Goal: Task Accomplishment & Management: Manage account settings

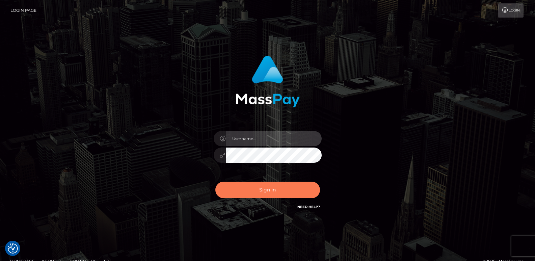
type input "[DOMAIN_NAME]"
click at [237, 190] on button "Sign in" at bounding box center [267, 190] width 105 height 17
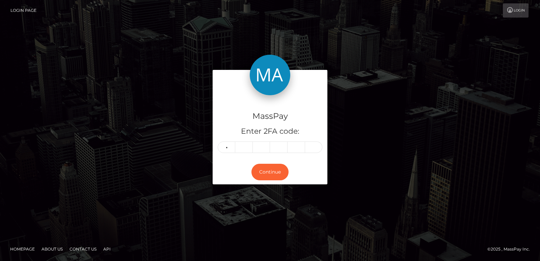
type input "4"
type input "3"
type input "6"
type input "7"
type input "2"
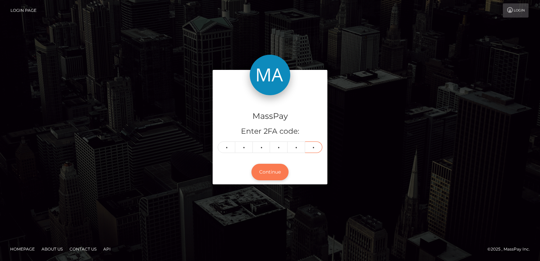
type input "1"
click at [271, 172] on button "Continue" at bounding box center [270, 172] width 37 height 17
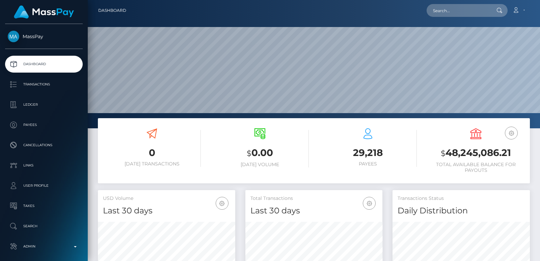
scroll to position [120, 137]
click at [446, 10] on input "text" at bounding box center [458, 10] width 63 height 13
paste input "gfwah20@gmail.com"
type input "gfwah20@gmail.com"
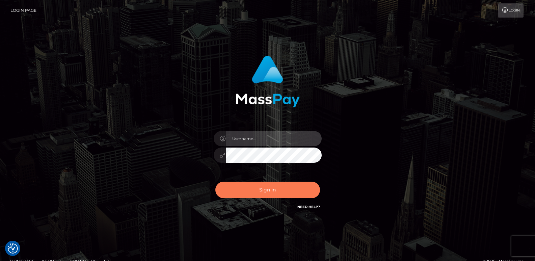
type input "ts2.es"
click at [263, 187] on button "Sign in" at bounding box center [267, 190] width 105 height 17
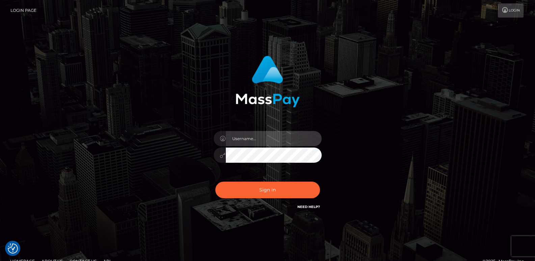
type input "ts2.es"
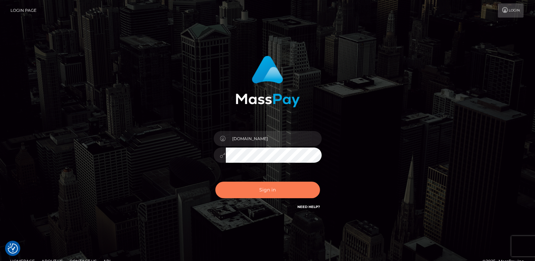
click at [263, 187] on button "Sign in" at bounding box center [267, 190] width 105 height 17
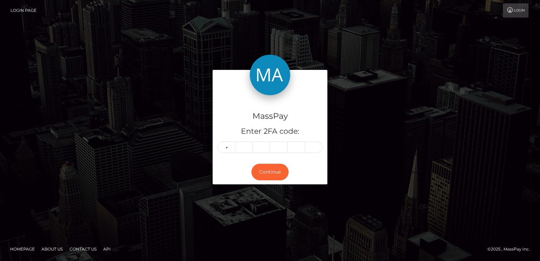
type input "0"
type input "1"
type input "9"
type input "6"
type input "9"
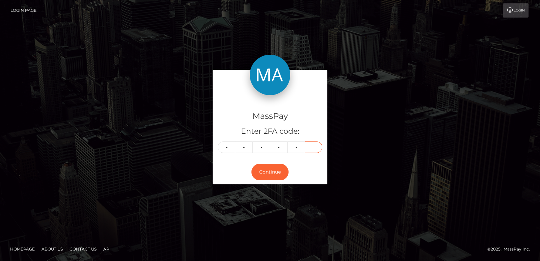
type input "8"
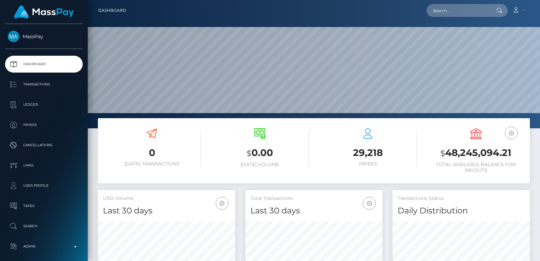
scroll to position [120, 137]
click at [452, 9] on input "text" at bounding box center [458, 10] width 63 height 13
paste input "[EMAIL_ADDRESS][DOMAIN_NAME]"
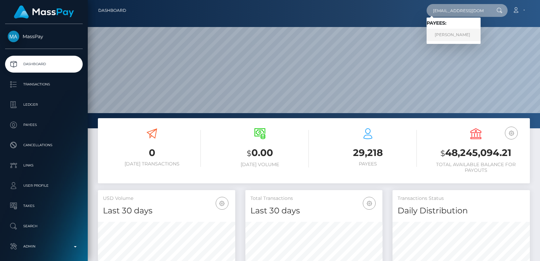
type input "[EMAIL_ADDRESS][DOMAIN_NAME]"
click at [451, 33] on link "Kozlova Maryna" at bounding box center [454, 35] width 54 height 12
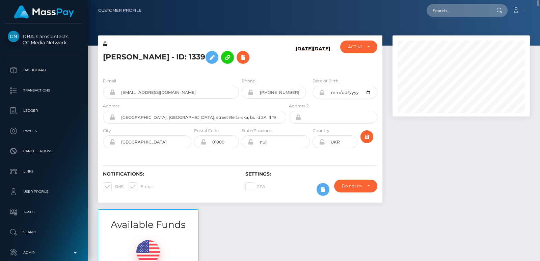
click at [105, 46] on icon at bounding box center [105, 44] width 4 height 5
click at [109, 53] on h5 "Kozlova Maryna - ID: 1339" at bounding box center [193, 58] width 180 height 20
